Goal: Information Seeking & Learning: Check status

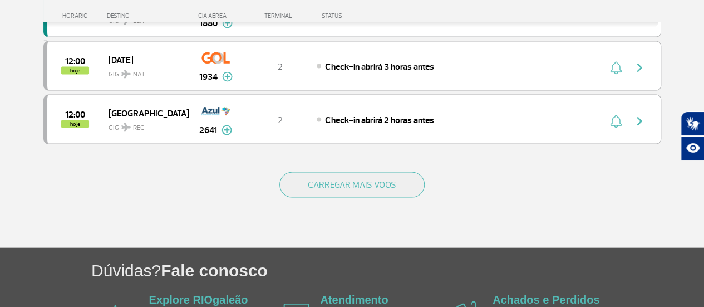
scroll to position [1186, 0]
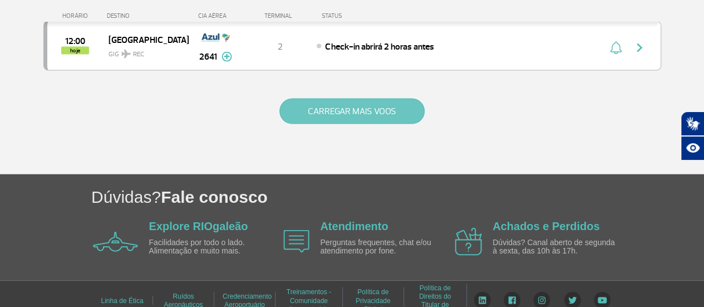
click at [366, 98] on button "CARREGAR MAIS VOOS" at bounding box center [351, 111] width 145 height 26
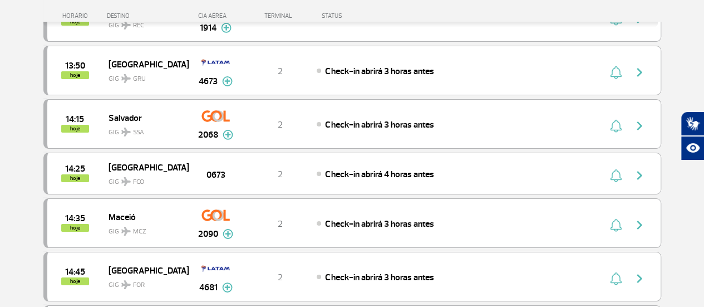
scroll to position [2076, 0]
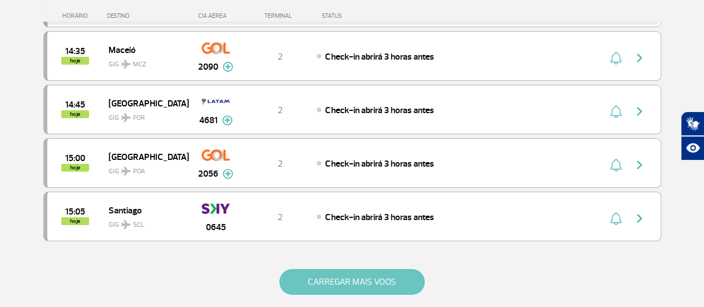
click at [374, 269] on button "CARREGAR MAIS VOOS" at bounding box center [351, 282] width 145 height 26
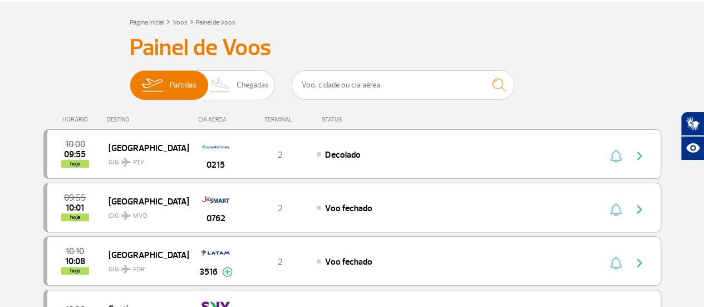
scroll to position [0, 0]
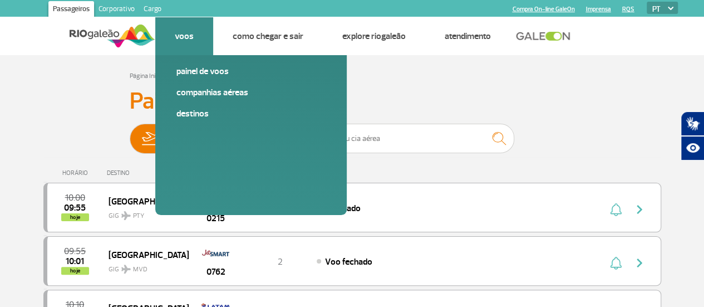
click at [185, 32] on link "Voos" at bounding box center [184, 36] width 19 height 11
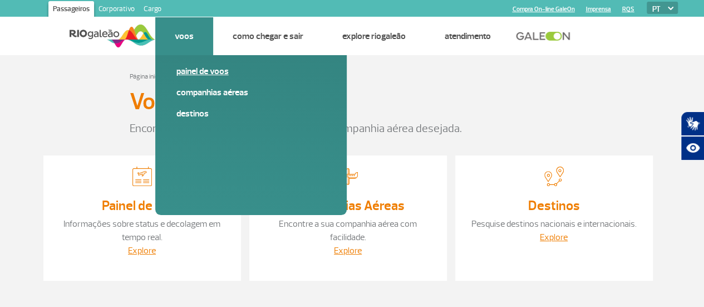
click at [206, 68] on link "Painel de voos" at bounding box center [250, 71] width 149 height 12
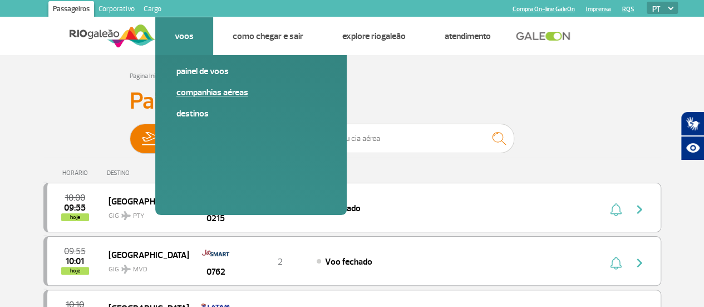
click at [228, 90] on link "Companhias Aéreas" at bounding box center [250, 92] width 149 height 12
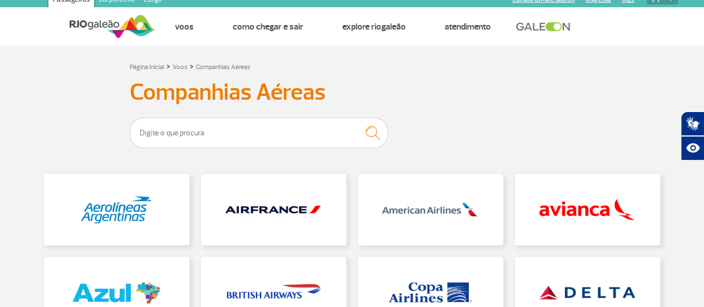
scroll to position [111, 0]
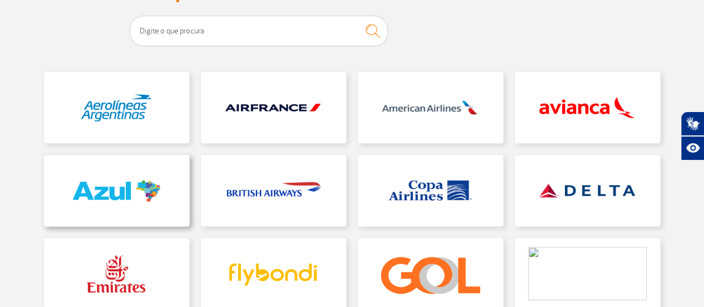
click at [109, 188] on link at bounding box center [116, 190] width 145 height 71
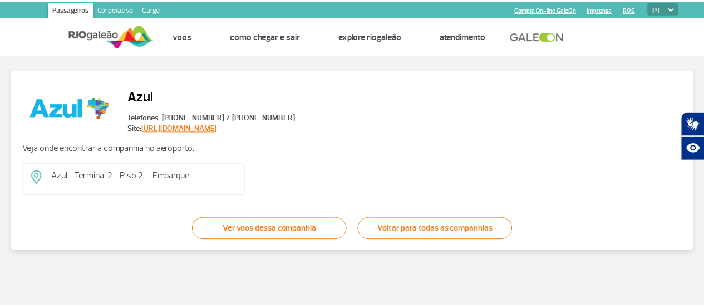
scroll to position [10, 0]
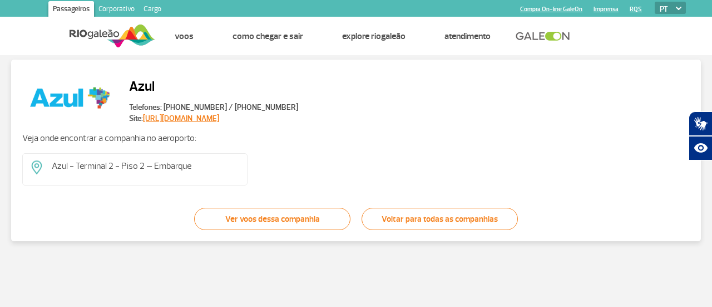
click at [175, 166] on p "Azul - Terminal 2 - Piso 2 – Embarque" at bounding box center [145, 166] width 187 height 12
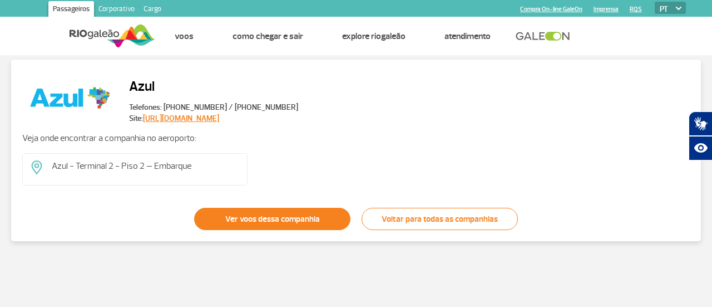
click at [318, 218] on link "Ver voos dessa companhia" at bounding box center [272, 219] width 156 height 22
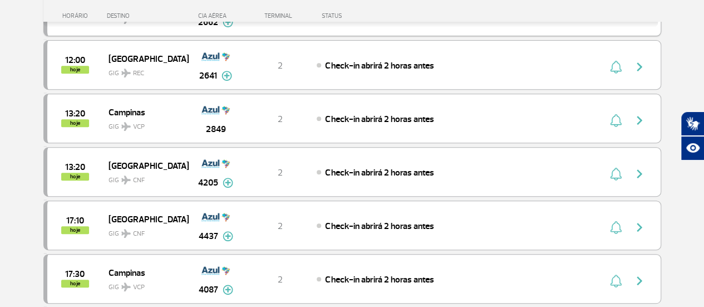
scroll to position [223, 0]
